Goal: Task Accomplishment & Management: Manage account settings

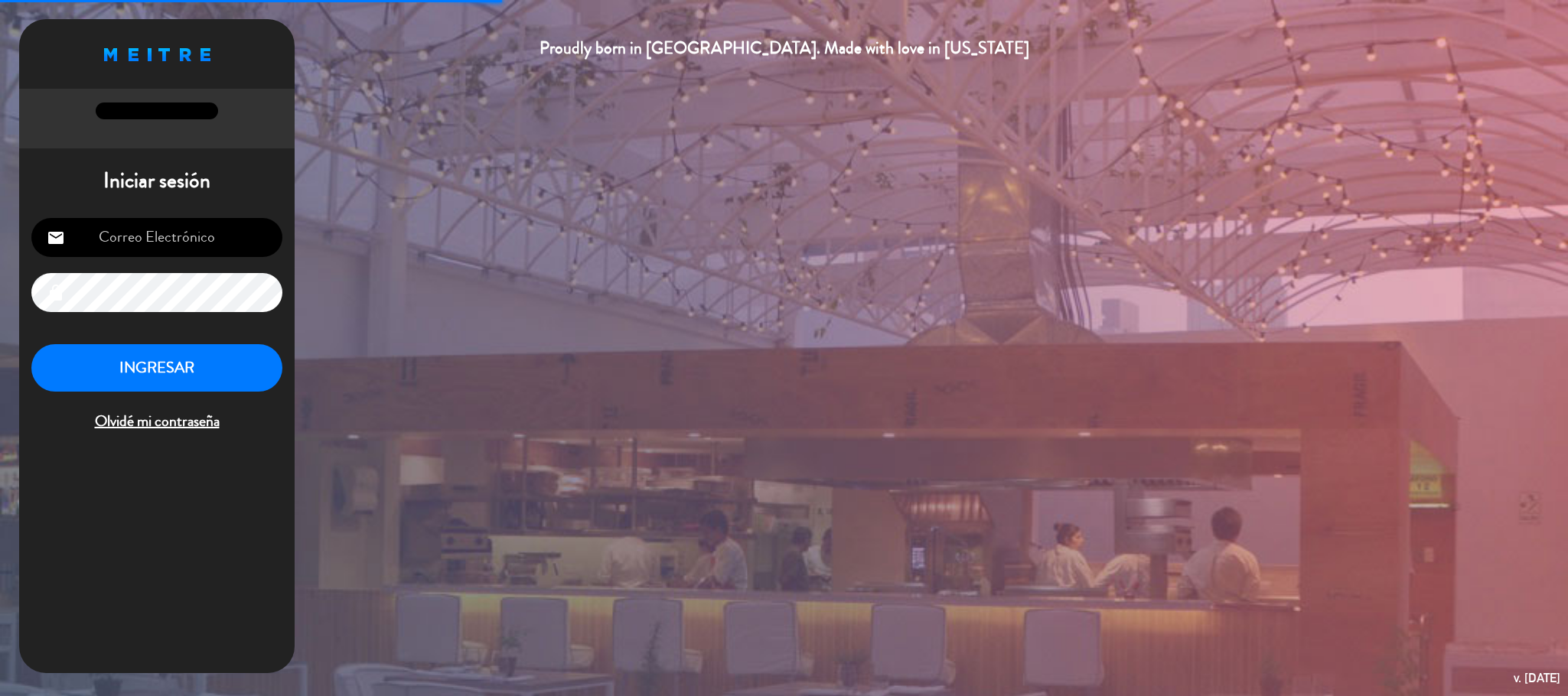
type input "[EMAIL_ADDRESS][DOMAIN_NAME]"
click at [197, 372] on button "INGRESAR" at bounding box center [157, 368] width 251 height 49
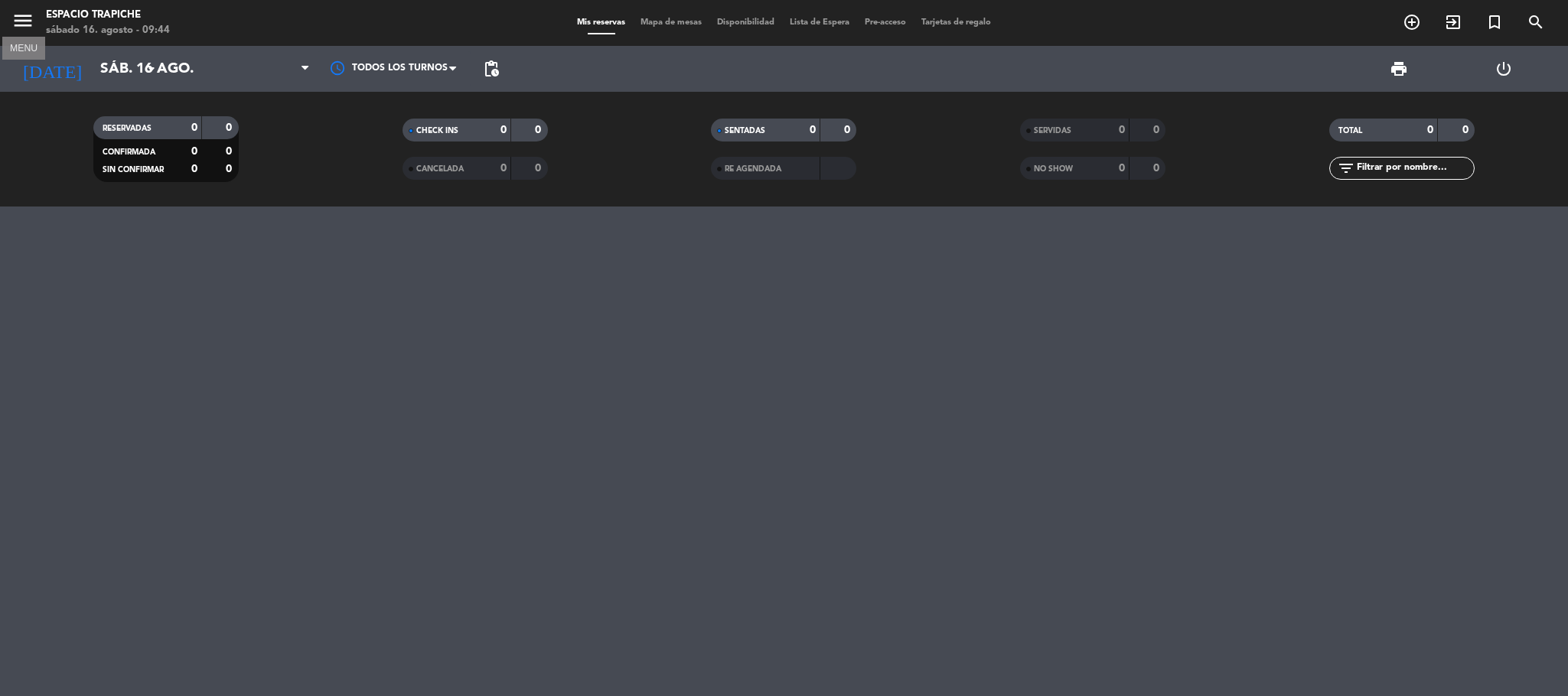
click at [12, 22] on icon "menu" at bounding box center [23, 20] width 23 height 23
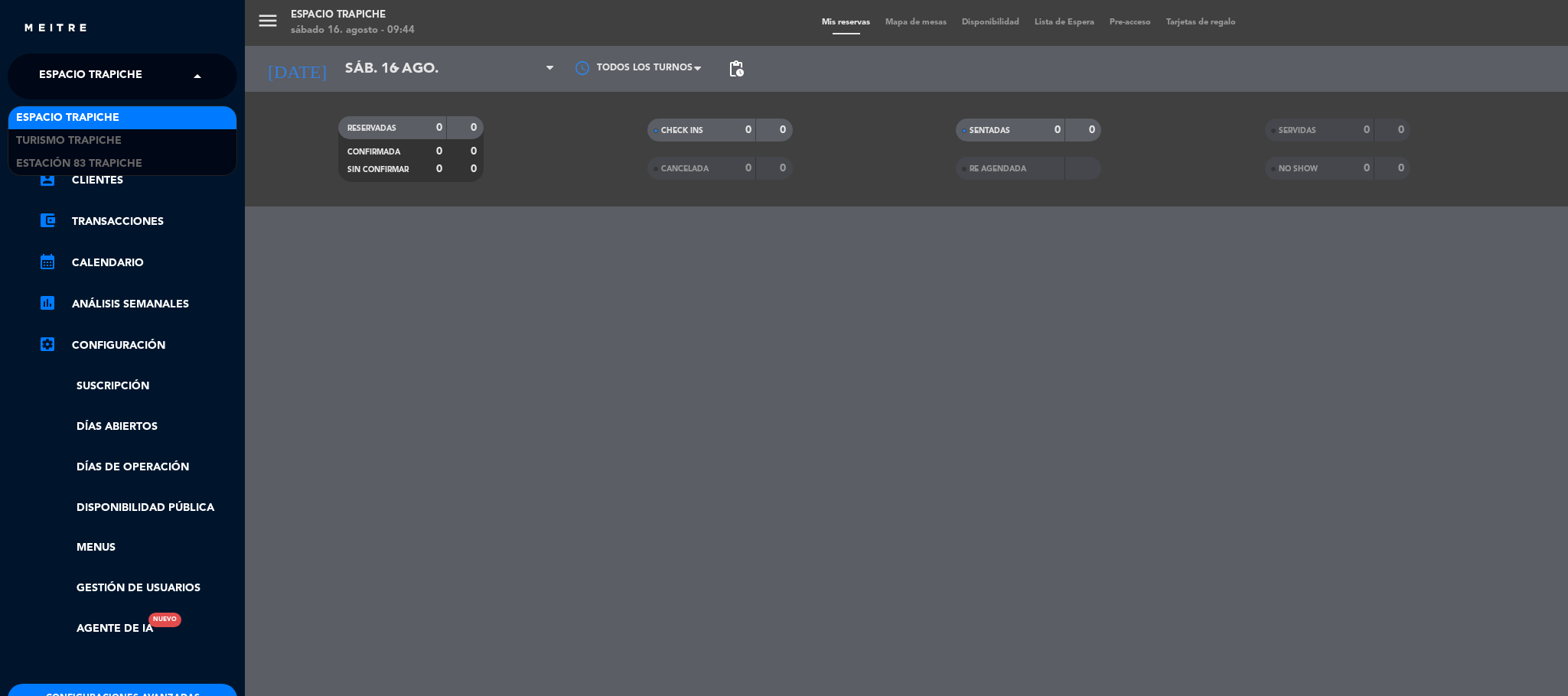
click at [80, 76] on span "Espacio Trapiche" at bounding box center [90, 76] width 103 height 32
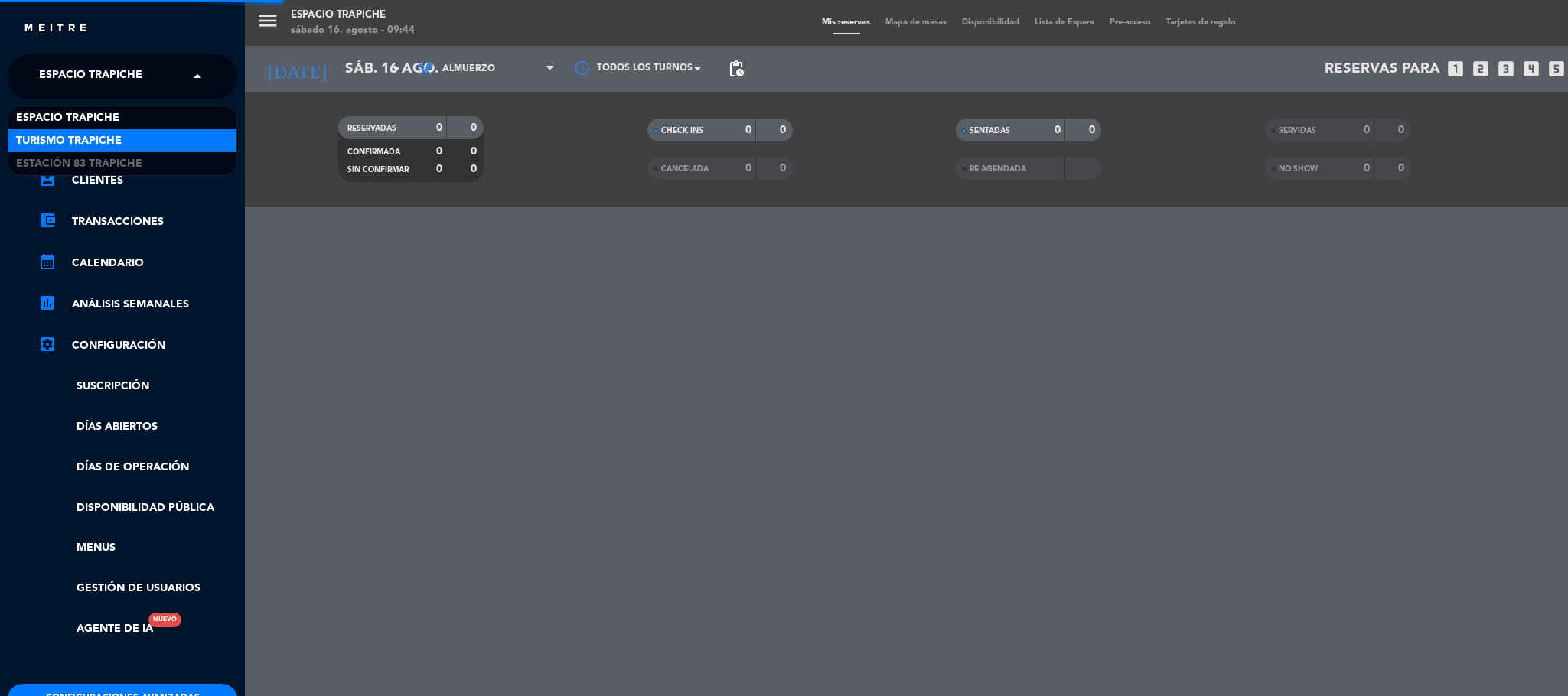
click at [88, 147] on span "Turismo Trapiche" at bounding box center [68, 142] width 106 height 18
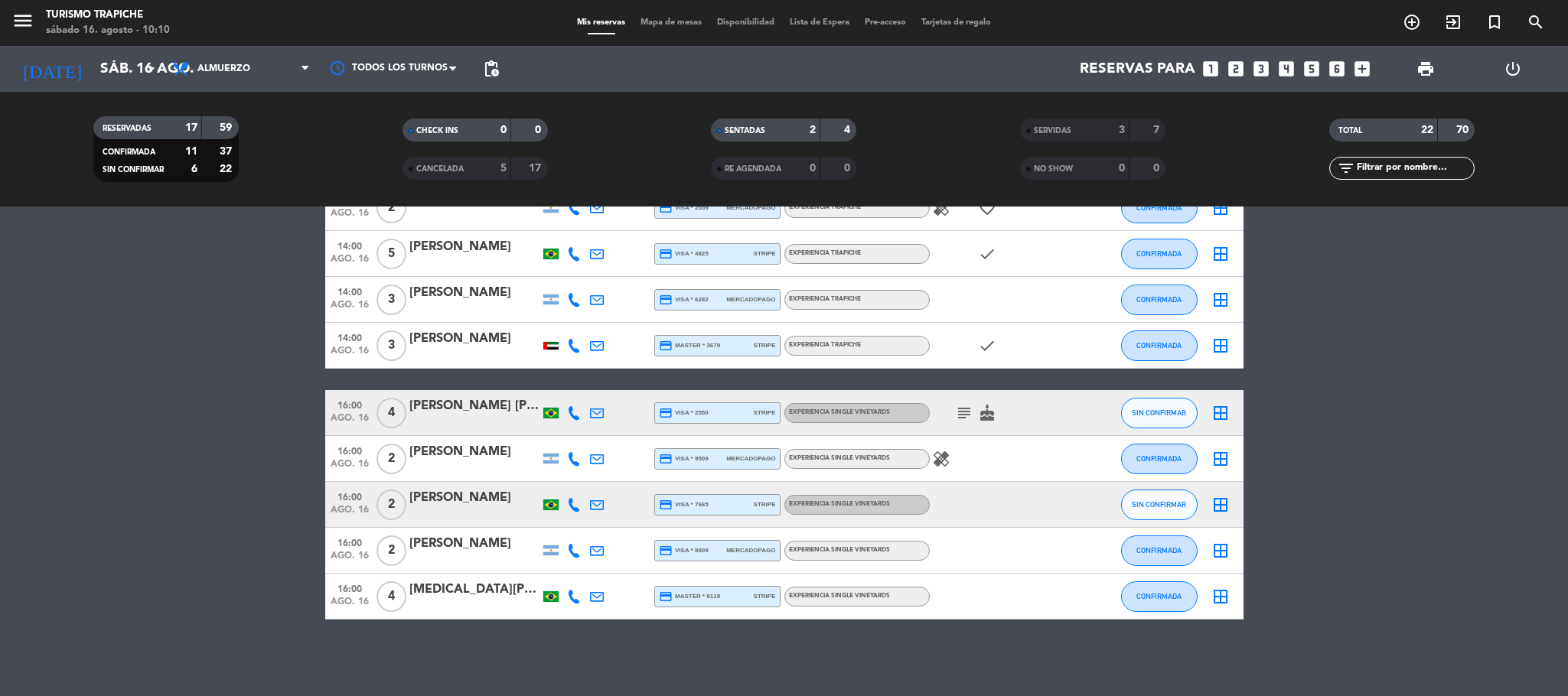
scroll to position [593, 0]
click at [25, 19] on icon "menu" at bounding box center [23, 20] width 23 height 23
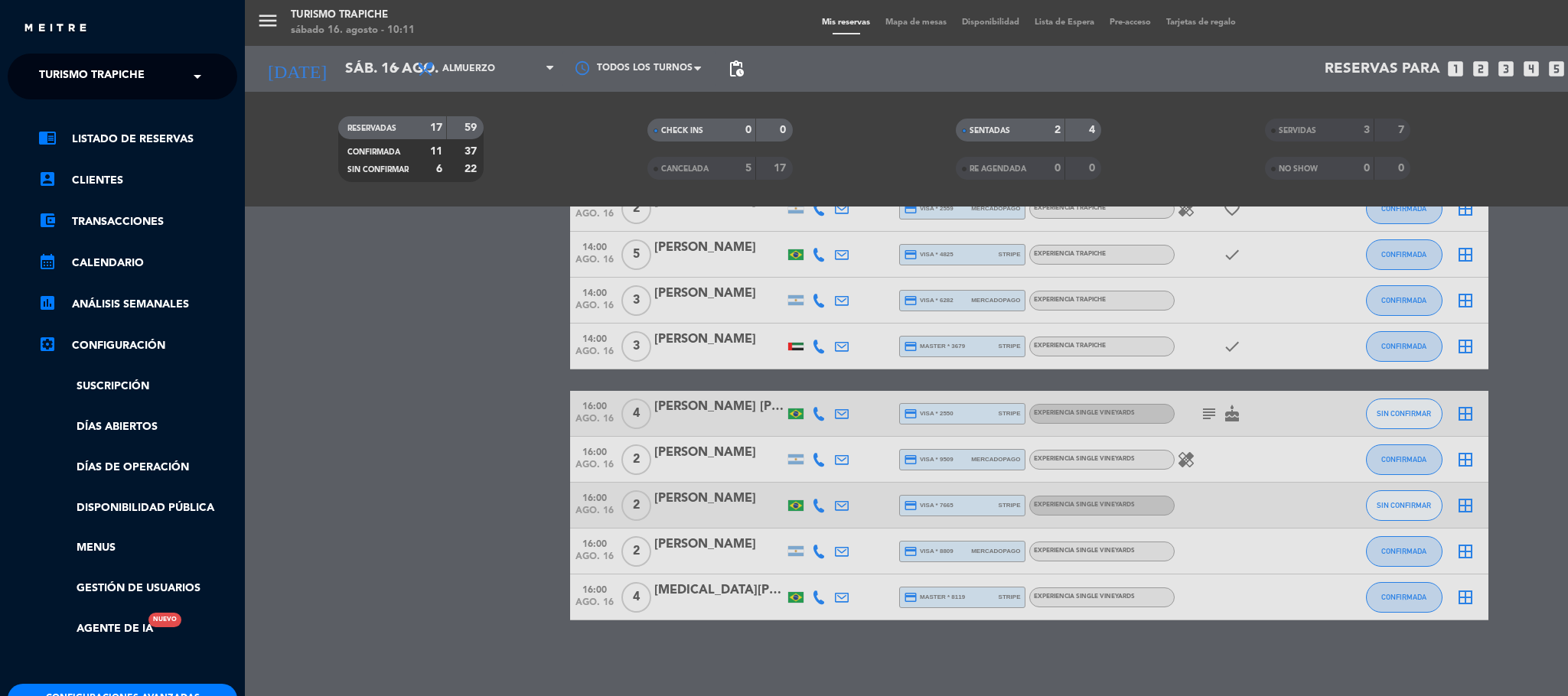
click at [95, 71] on span "Turismo Trapiche" at bounding box center [91, 76] width 106 height 32
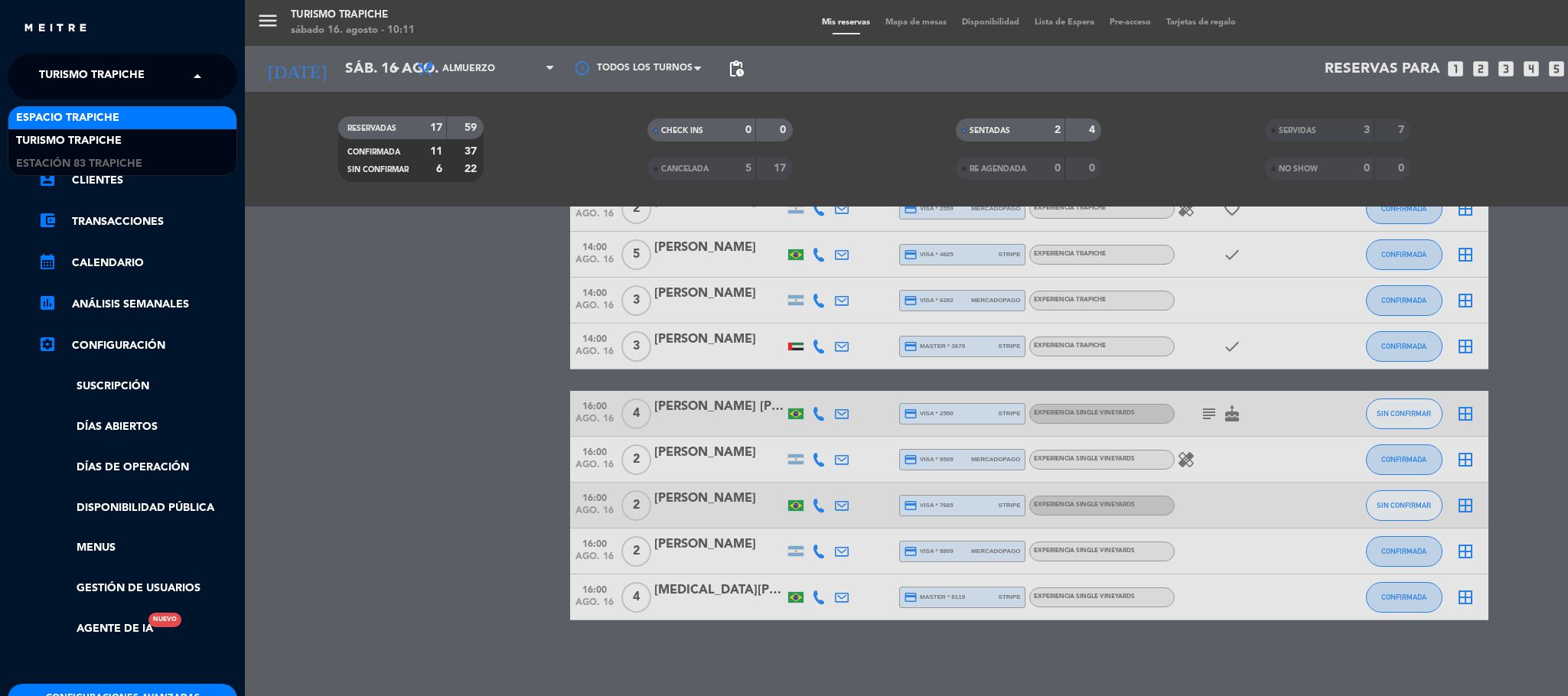
click at [101, 106] on div "Espacio Trapiche" at bounding box center [122, 117] width 228 height 23
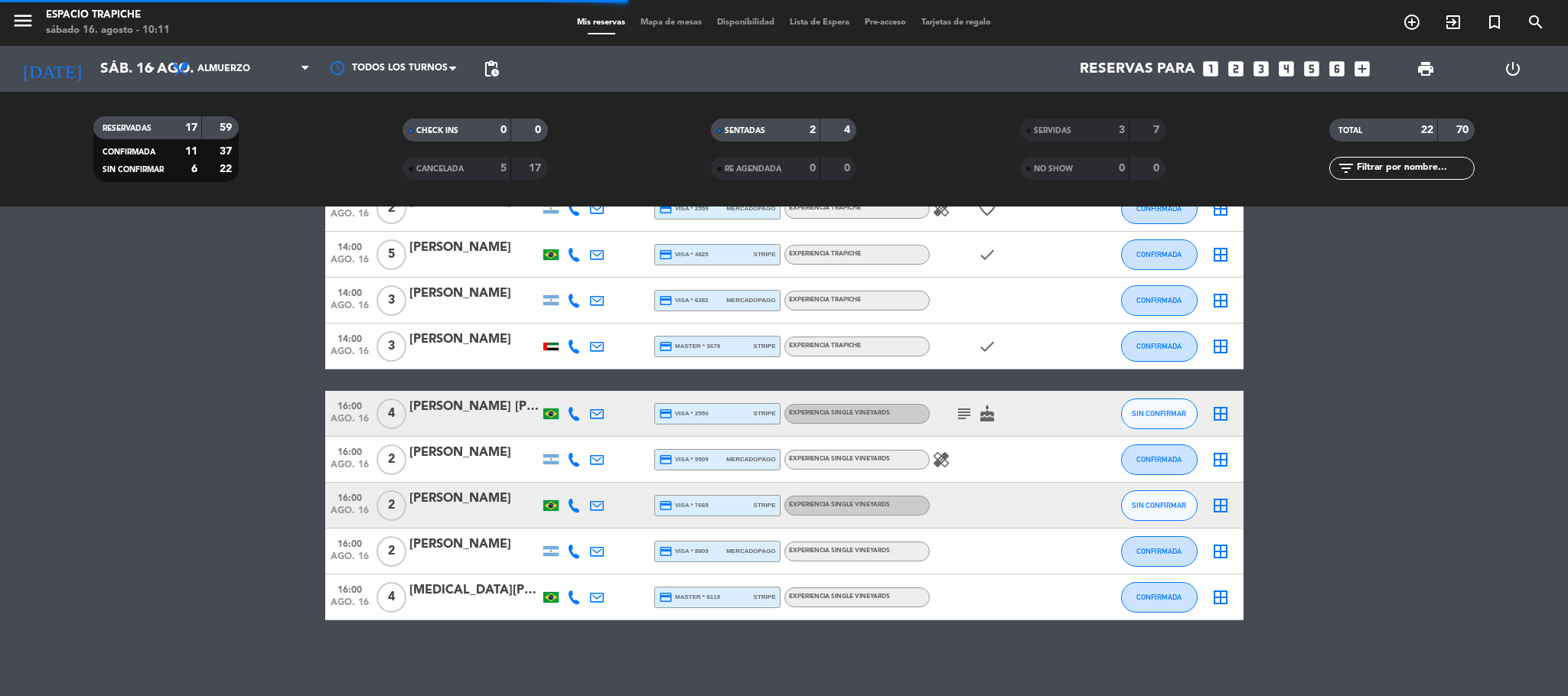
scroll to position [42, 0]
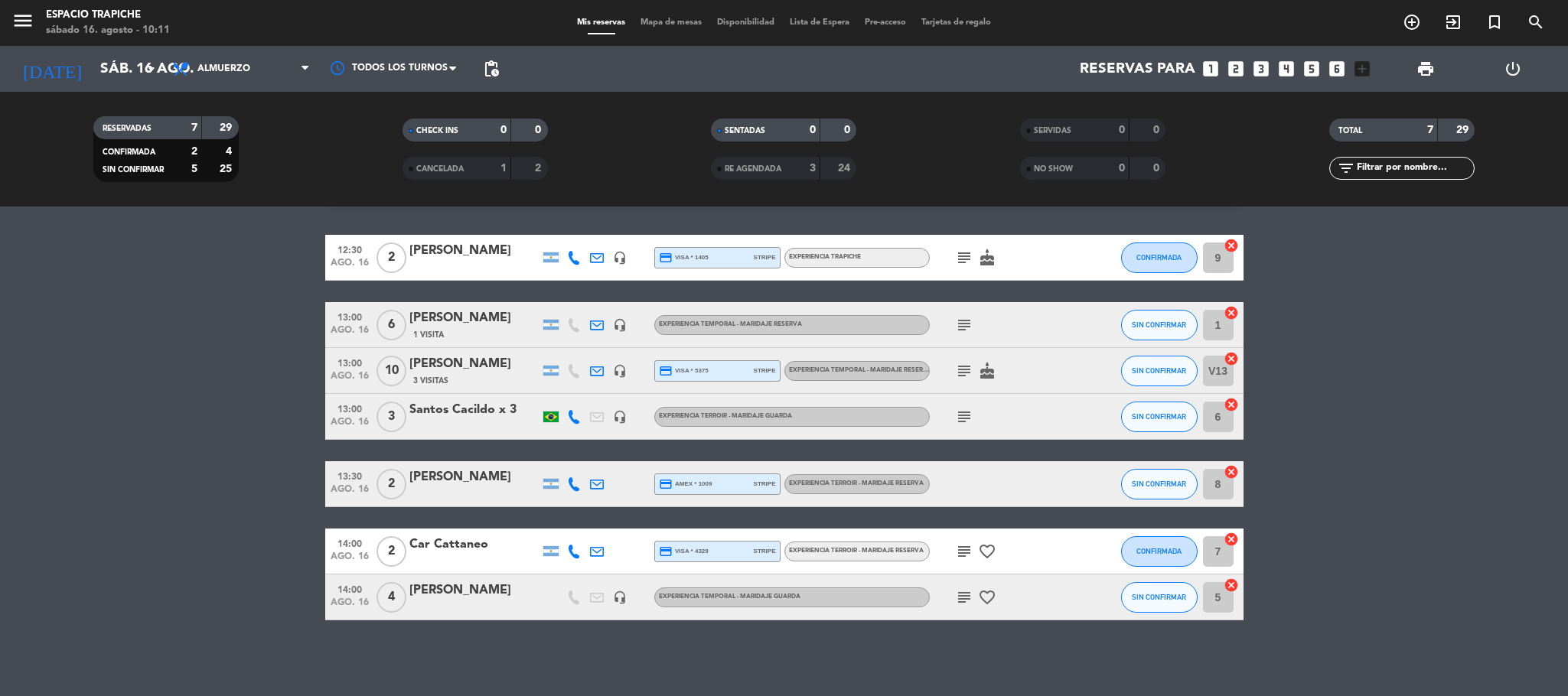
click at [472, 248] on div "[PERSON_NAME]" at bounding box center [473, 250] width 130 height 20
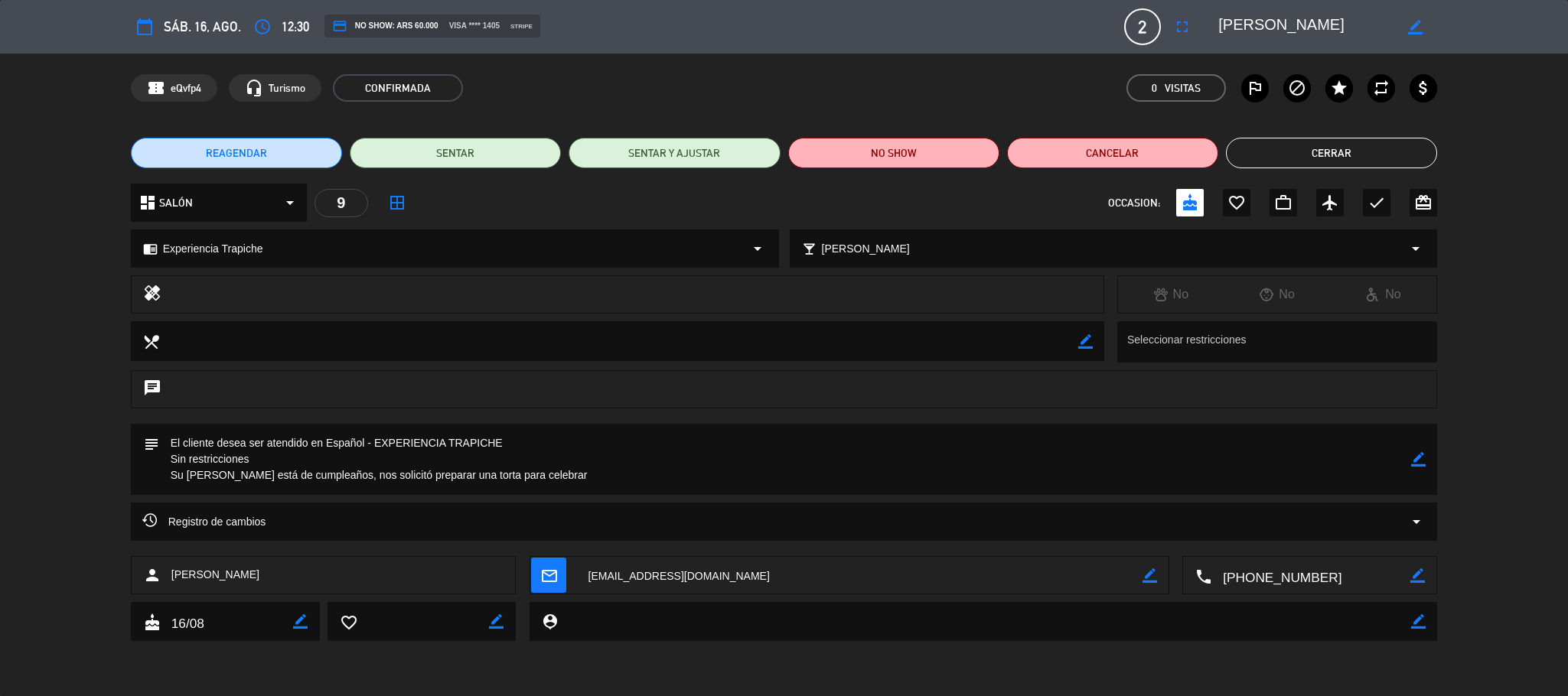
click at [1311, 151] on button "Cerrar" at bounding box center [1331, 152] width 211 height 31
